Goal: Information Seeking & Learning: Learn about a topic

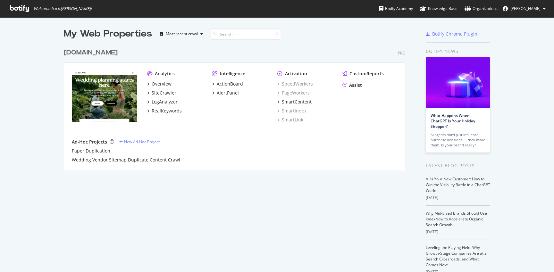
scroll to position [272, 554]
click at [236, 86] on div "ActionBoard" at bounding box center [230, 84] width 26 height 6
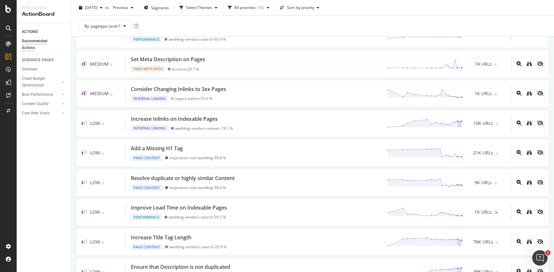
scroll to position [192, 0]
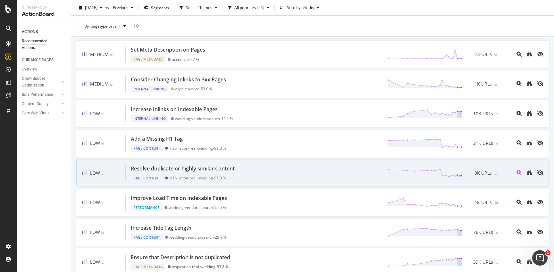
click at [202, 169] on div "Resolve duplicate or highly similar Content" at bounding box center [183, 168] width 104 height 7
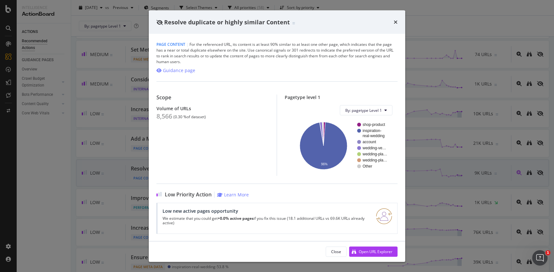
scroll to position [0, 0]
click at [394, 22] on icon "times" at bounding box center [395, 22] width 4 height 5
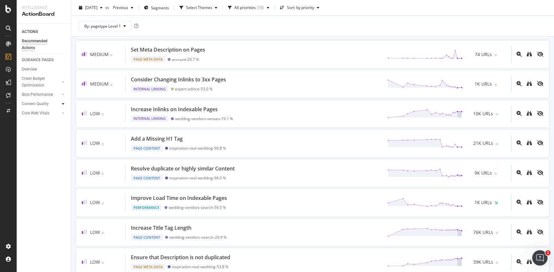
click at [63, 103] on icon at bounding box center [63, 104] width 3 height 4
click at [50, 121] on div "Duplicate Content" at bounding box center [40, 122] width 31 height 7
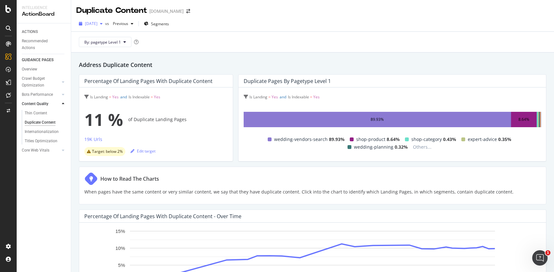
click at [103, 24] on icon "button" at bounding box center [101, 24] width 3 height 4
click at [236, 36] on div "By: pagetype Level 1" at bounding box center [312, 42] width 472 height 21
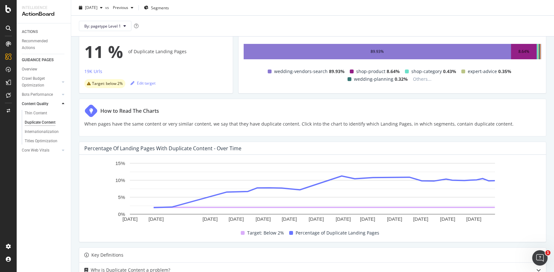
scroll to position [25, 0]
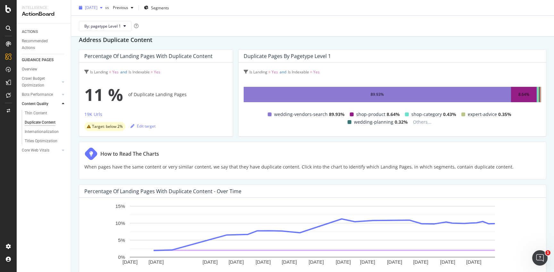
click at [103, 8] on icon "button" at bounding box center [101, 8] width 3 height 4
click at [228, 142] on div "How to Read The Charts When pages have the same content or very similar content…" at bounding box center [312, 161] width 467 height 38
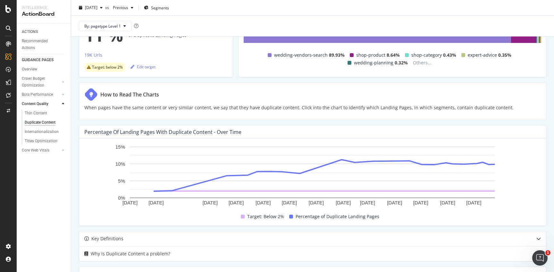
scroll to position [32, 0]
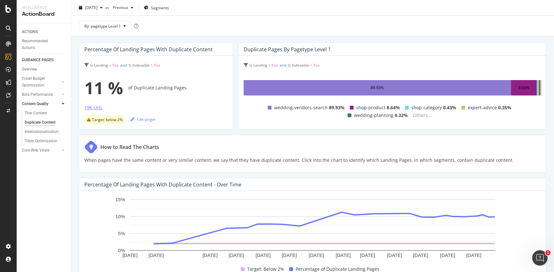
click at [93, 108] on div "19K Urls" at bounding box center [93, 107] width 18 height 6
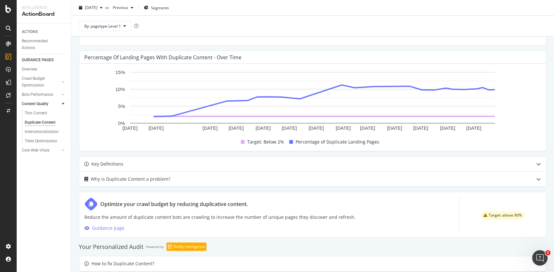
scroll to position [204, 0]
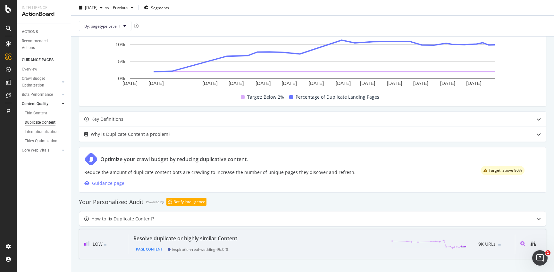
click at [196, 247] on div "inspiration-real-wedding - 96.0 %" at bounding box center [200, 249] width 57 height 5
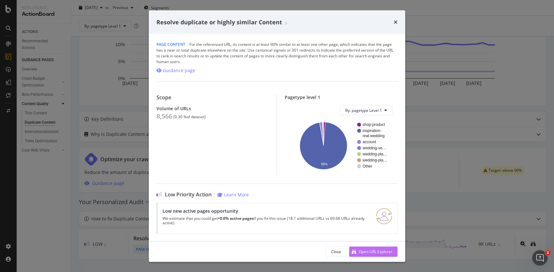
click at [363, 253] on div "Open URL Explorer" at bounding box center [376, 251] width 34 height 5
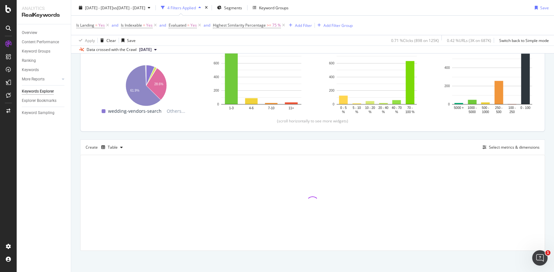
scroll to position [92, 0]
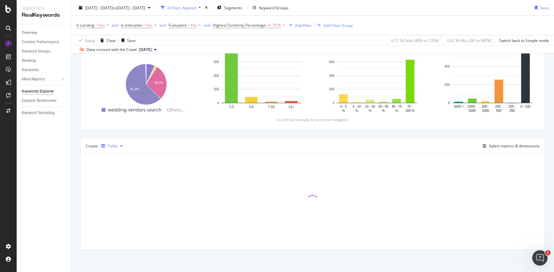
click at [121, 147] on icon "button" at bounding box center [121, 146] width 3 height 4
click at [146, 144] on div "Create Table Select metrics & dimensions" at bounding box center [312, 145] width 465 height 15
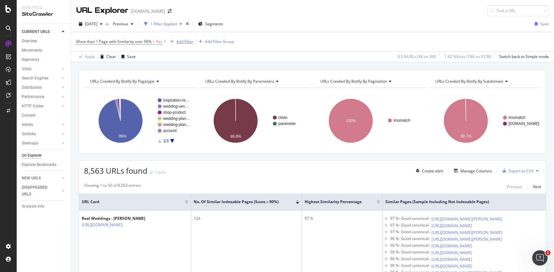
click at [189, 44] on div "Add Filter" at bounding box center [184, 41] width 17 height 5
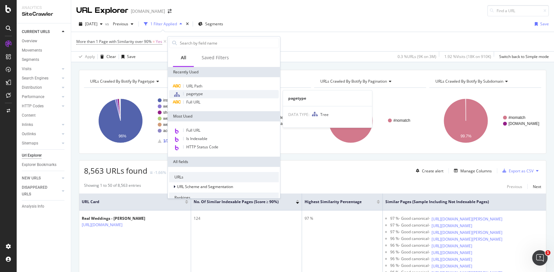
click at [189, 93] on span "pagetype" at bounding box center [194, 93] width 17 height 5
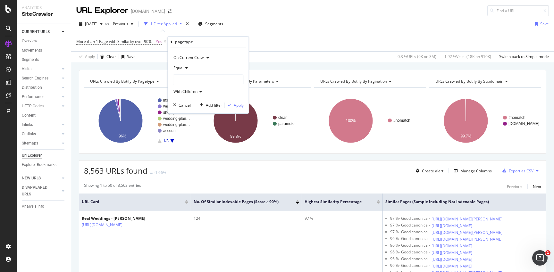
click at [188, 79] on div at bounding box center [208, 80] width 70 height 10
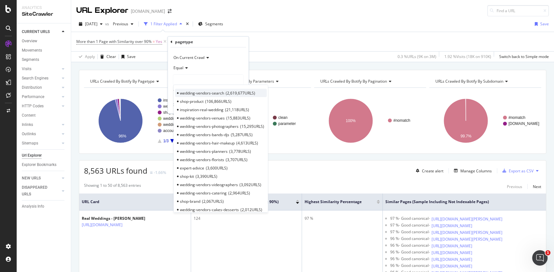
click at [186, 95] on span "wedding-vendors-search" at bounding box center [202, 92] width 44 height 5
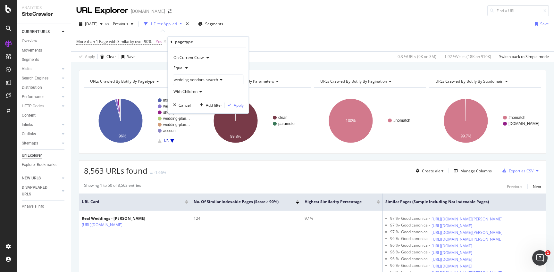
click at [236, 104] on div "Apply" at bounding box center [239, 105] width 10 height 5
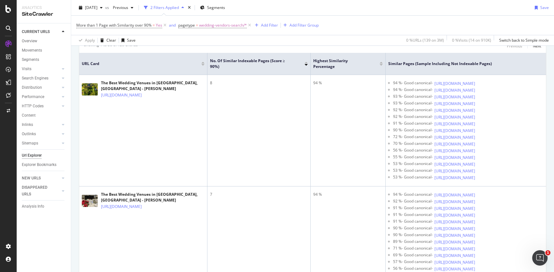
scroll to position [120, 0]
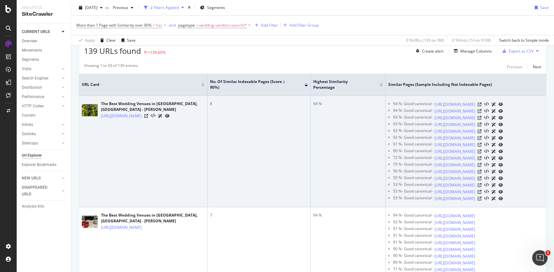
click at [169, 114] on icon at bounding box center [167, 116] width 4 height 4
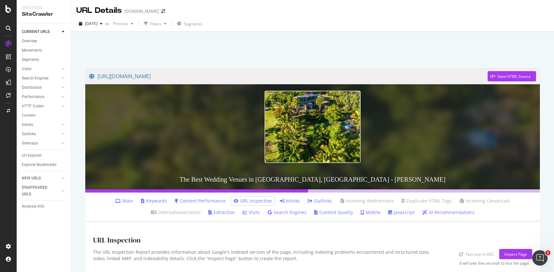
scroll to position [31, 0]
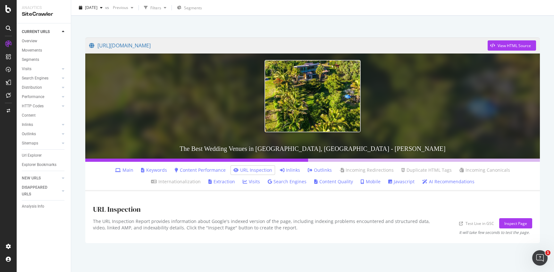
click at [188, 169] on link "Content Performance" at bounding box center [200, 170] width 51 height 6
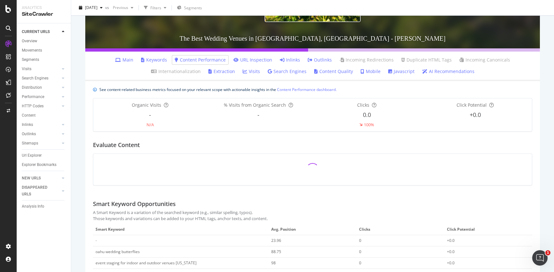
scroll to position [131, 0]
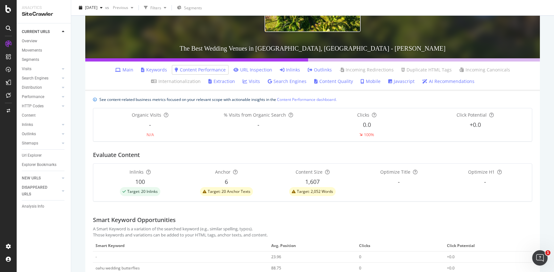
click at [314, 83] on link "Content Quality" at bounding box center [333, 81] width 39 height 6
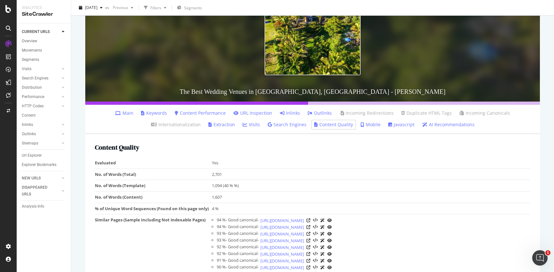
scroll to position [9, 0]
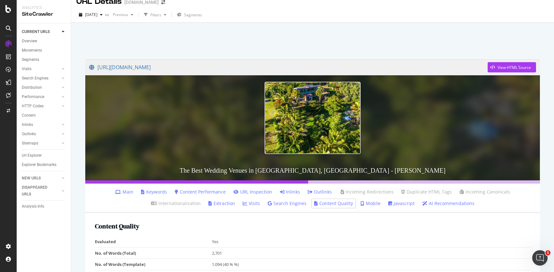
click at [243, 205] on link "Visits" at bounding box center [251, 203] width 17 height 6
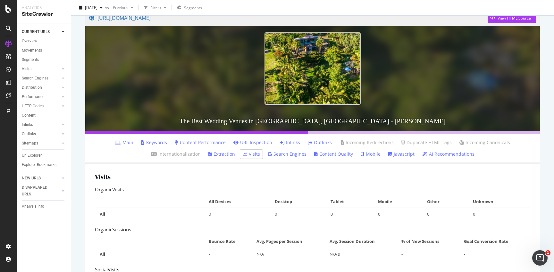
scroll to position [49, 0]
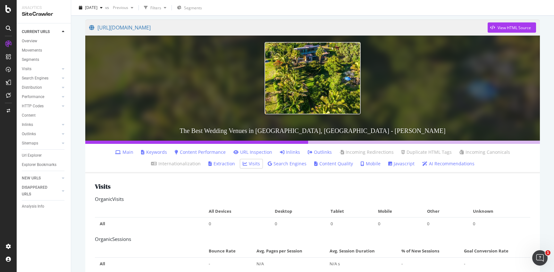
click at [115, 153] on link "Main" at bounding box center [124, 152] width 18 height 6
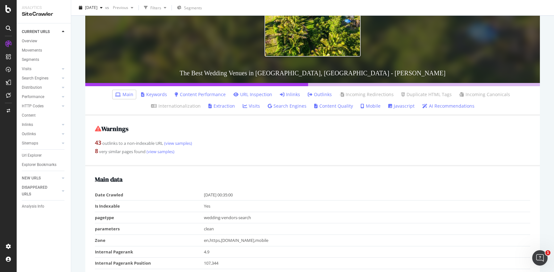
scroll to position [107, 0]
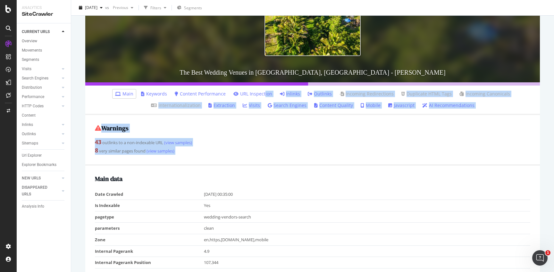
click at [238, 94] on link "URL Inspection" at bounding box center [252, 94] width 39 height 6
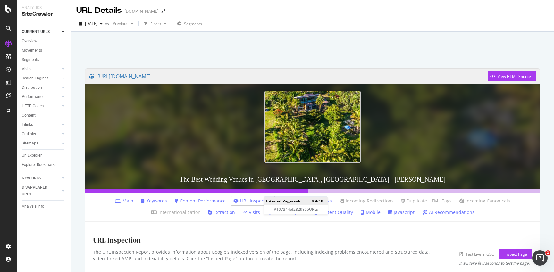
scroll to position [31, 0]
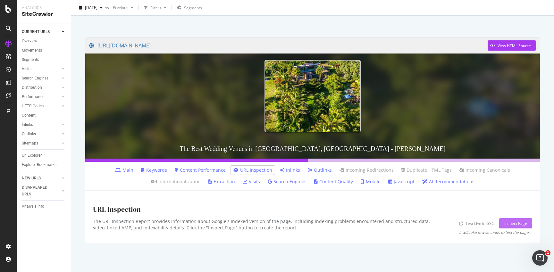
click at [515, 225] on div "Inspect Page" at bounding box center [515, 223] width 23 height 5
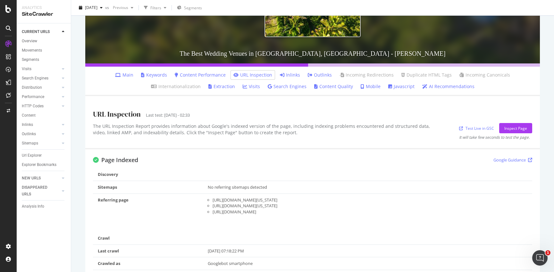
scroll to position [119, 0]
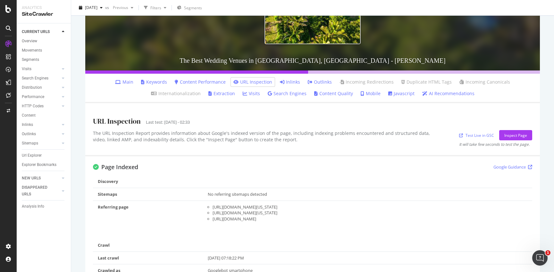
click at [115, 81] on link "Main" at bounding box center [124, 82] width 18 height 6
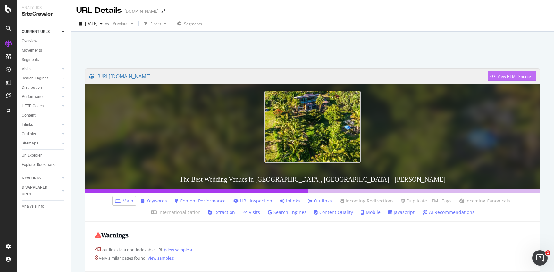
click at [489, 76] on div "button" at bounding box center [492, 76] width 10 height 4
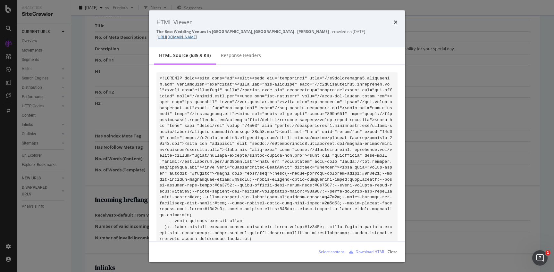
click at [197, 37] on link "[URL][DOMAIN_NAME]" at bounding box center [176, 36] width 41 height 5
